Goal: Task Accomplishment & Management: Use online tool/utility

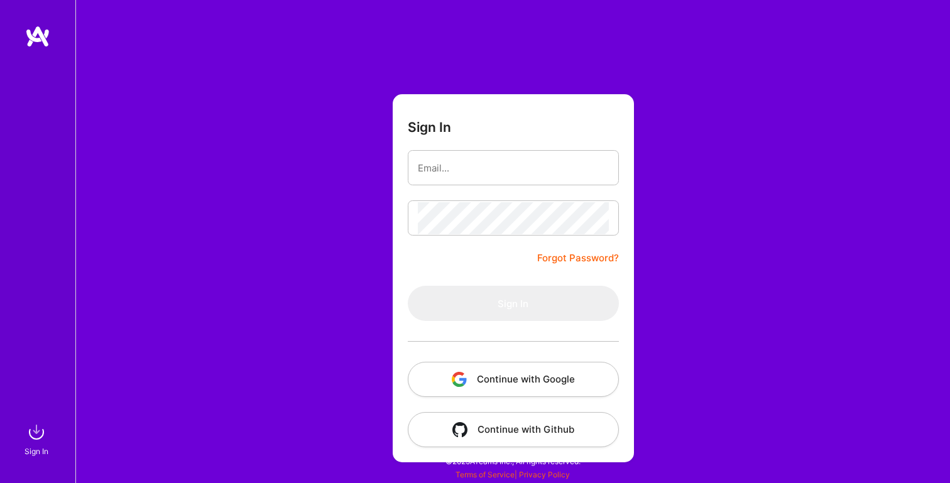
click at [434, 170] on input "email" at bounding box center [513, 168] width 191 height 32
type input "[PERSON_NAME][EMAIL_ADDRESS][PERSON_NAME][DOMAIN_NAME]"
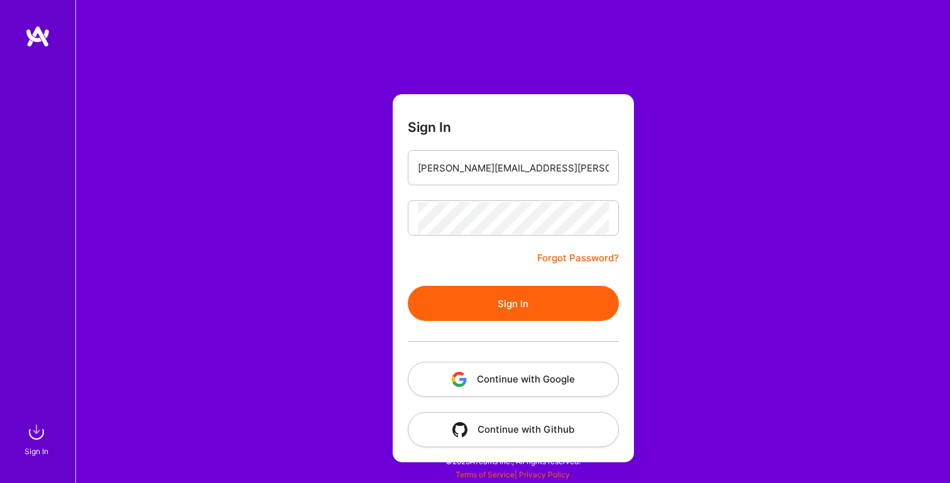
click at [473, 305] on button "Sign In" at bounding box center [513, 303] width 211 height 35
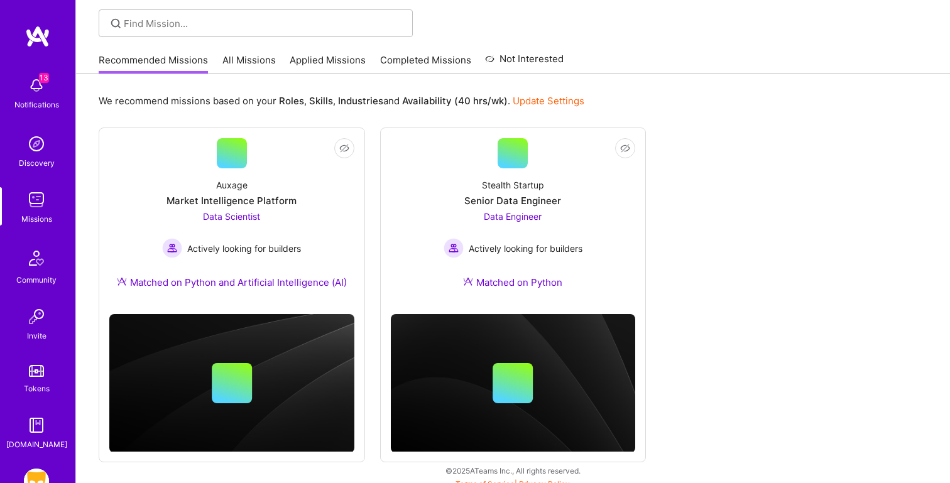
scroll to position [94, 0]
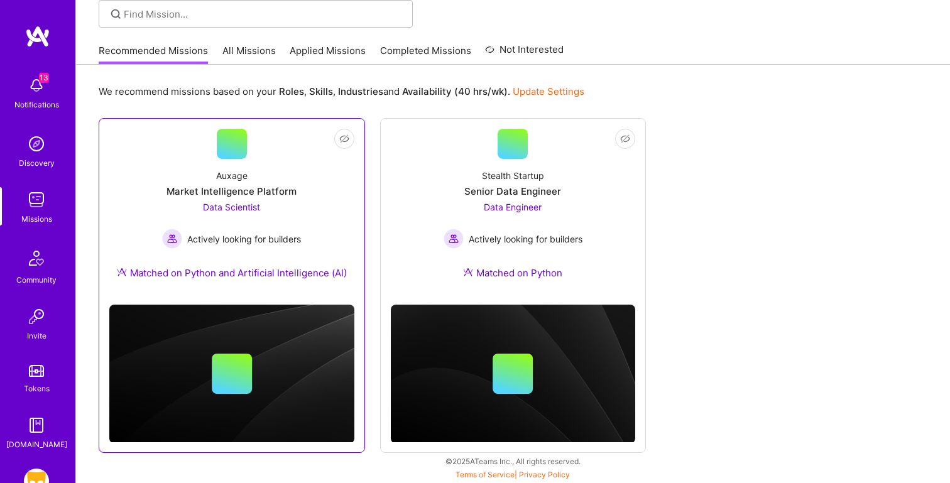
click at [143, 170] on div "Auxage Market Intelligence Platform Data Scientist Actively looking for builder…" at bounding box center [231, 227] width 245 height 136
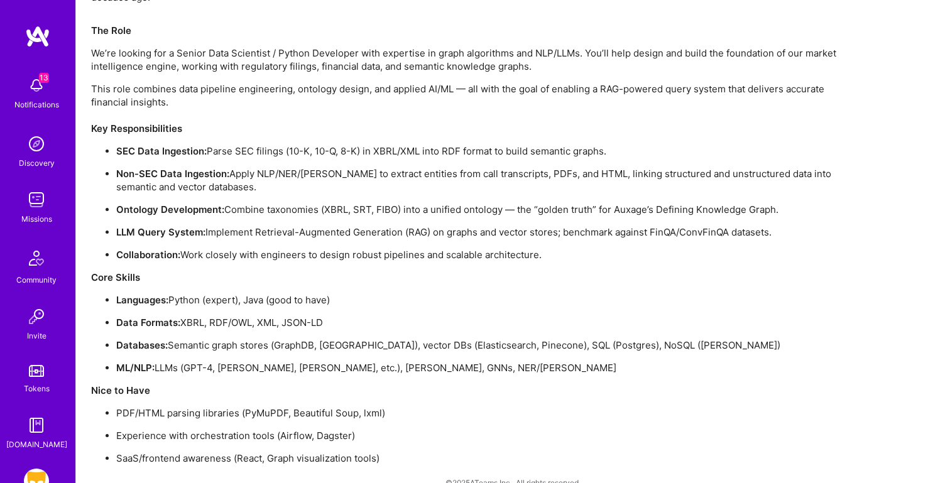
scroll to position [890, 0]
